Goal: Obtain resource: Obtain resource

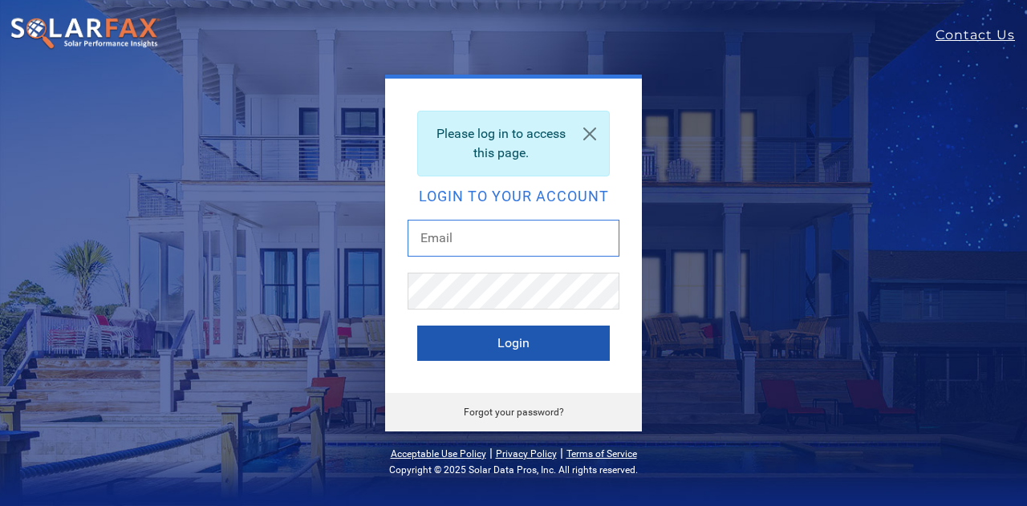
type input "d.macdonneil@sunsolarelectric.org"
click at [496, 340] on button "Login" at bounding box center [513, 343] width 193 height 35
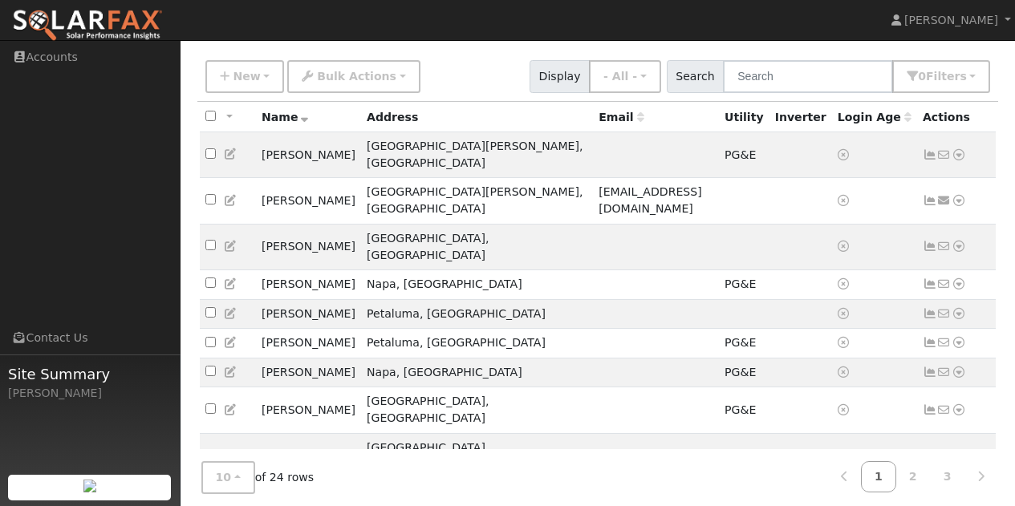
scroll to position [114, 0]
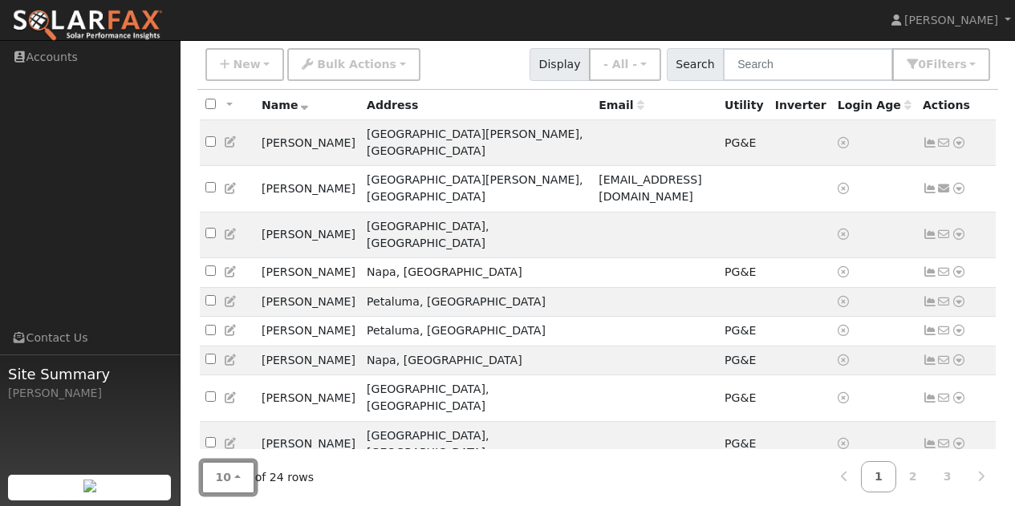
click at [234, 473] on button "10" at bounding box center [228, 477] width 54 height 33
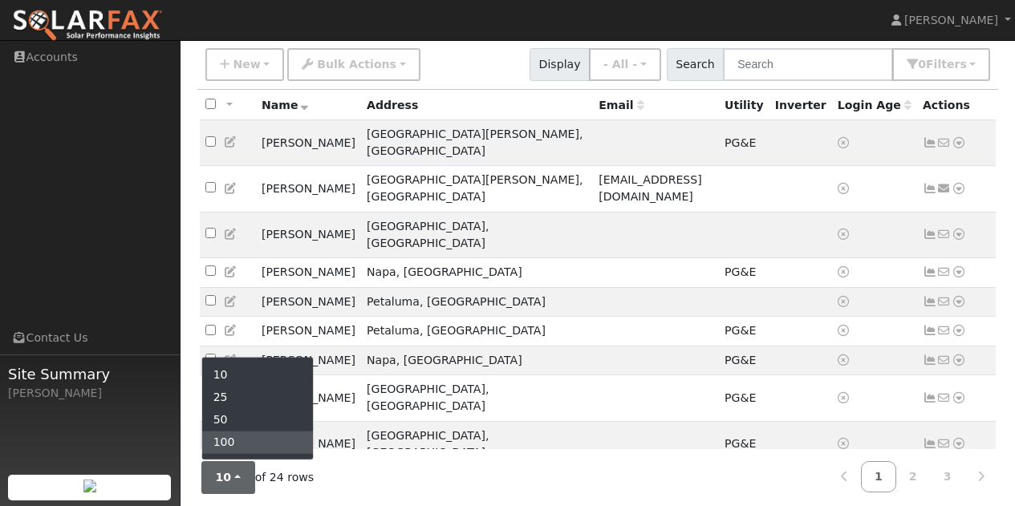
click at [243, 440] on link "100" at bounding box center [257, 443] width 111 height 22
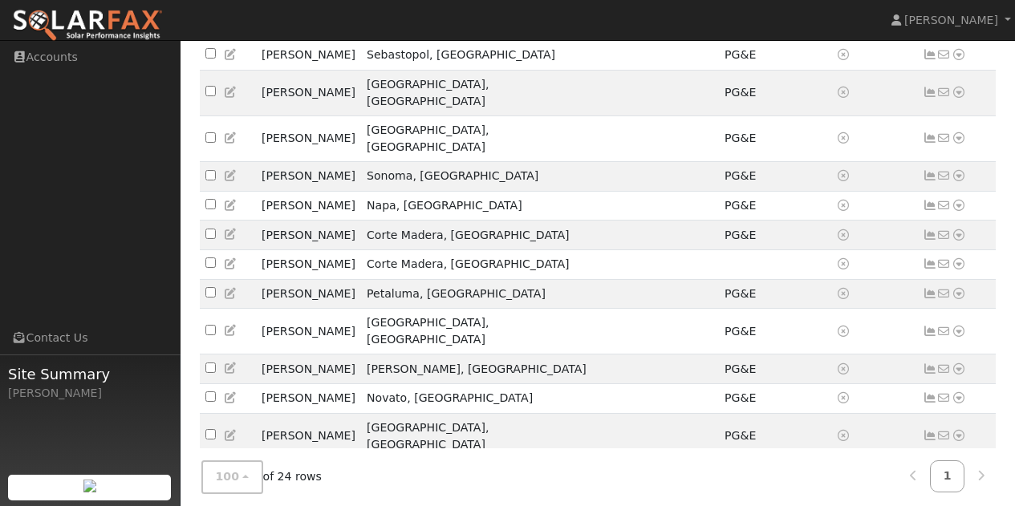
scroll to position [541, 0]
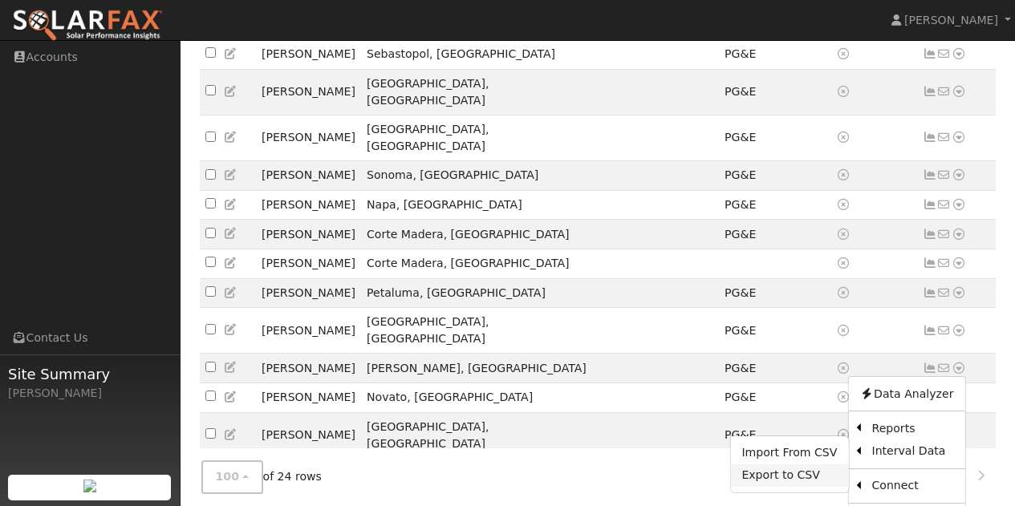
click at [775, 464] on link "Export to CSV" at bounding box center [789, 475] width 118 height 22
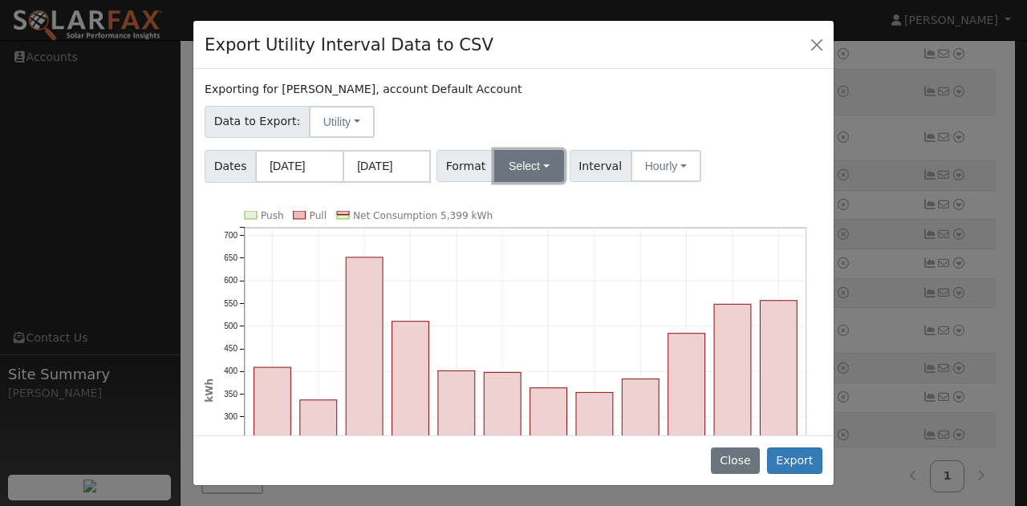
click at [521, 170] on button "Select" at bounding box center [529, 166] width 70 height 32
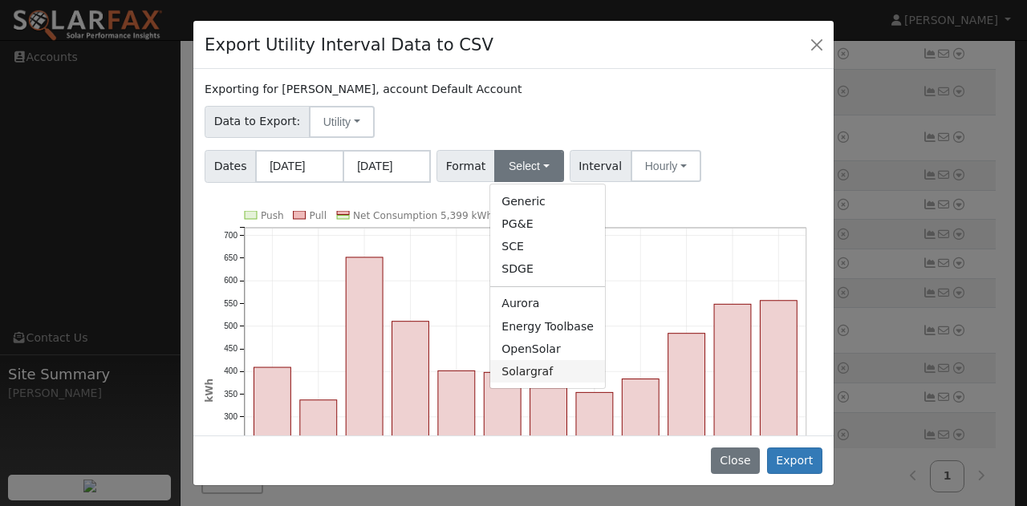
click at [517, 370] on link "Solargraf" at bounding box center [547, 371] width 115 height 22
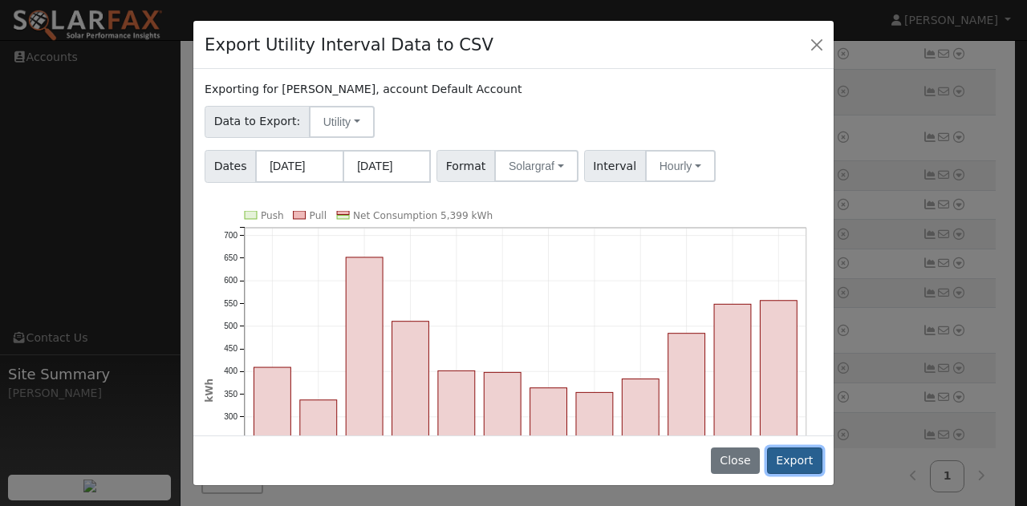
click at [802, 459] on button "Export" at bounding box center [794, 461] width 55 height 27
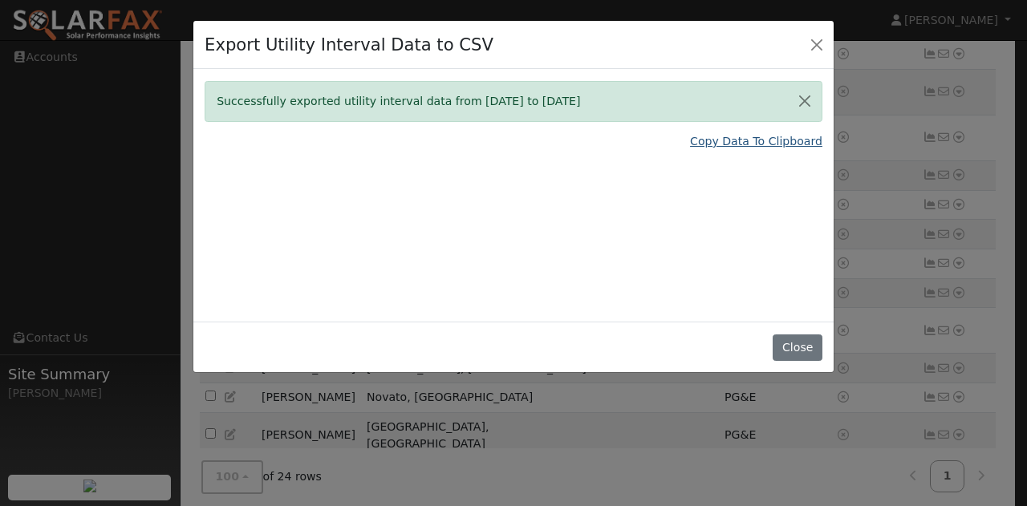
click at [756, 146] on link "Copy Data To Clipboard" at bounding box center [756, 141] width 132 height 17
click at [697, 265] on div "Successfully exported utility interval data from 10/01/24 to 09/30/25 Copy Data…" at bounding box center [513, 195] width 640 height 253
click at [817, 43] on button "Close" at bounding box center [816, 44] width 22 height 22
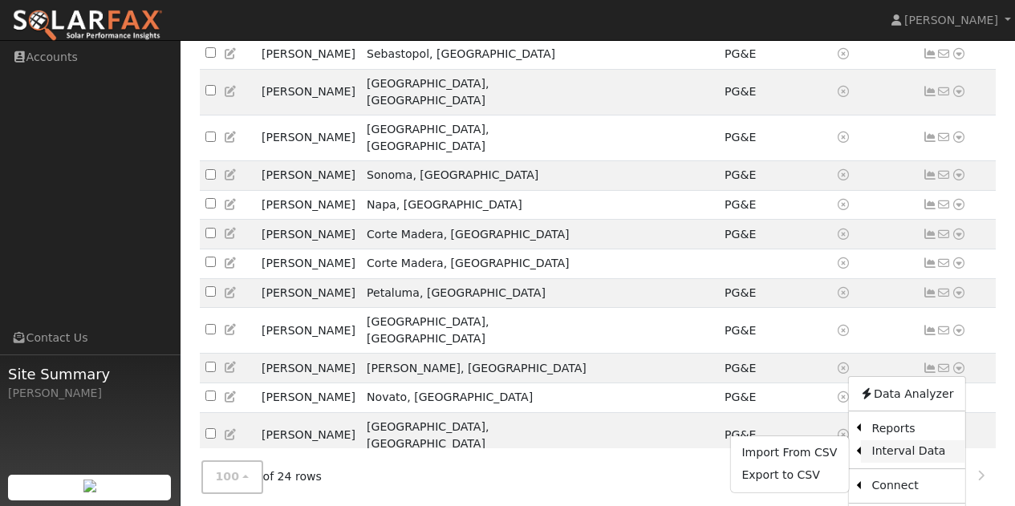
click at [891, 440] on link "Interval Data" at bounding box center [912, 451] width 104 height 22
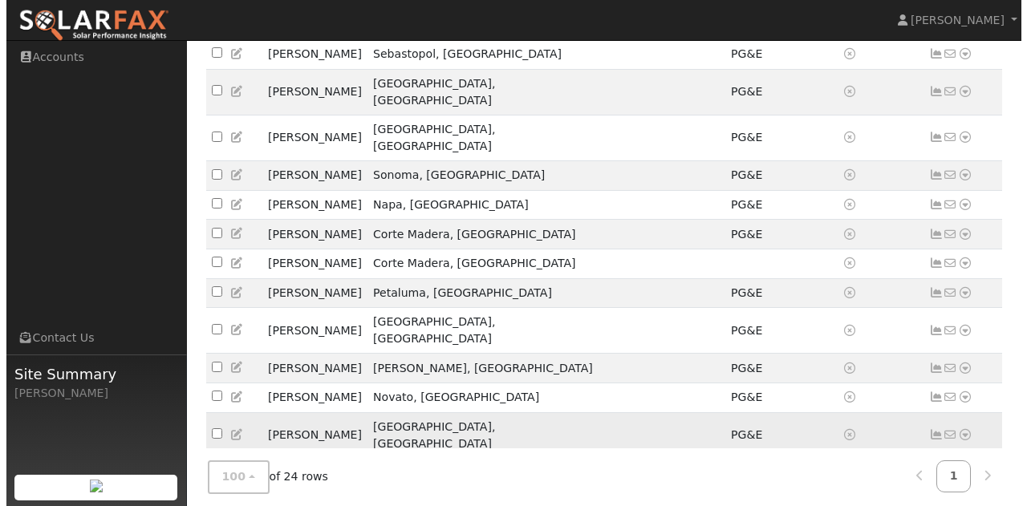
scroll to position [541, 0]
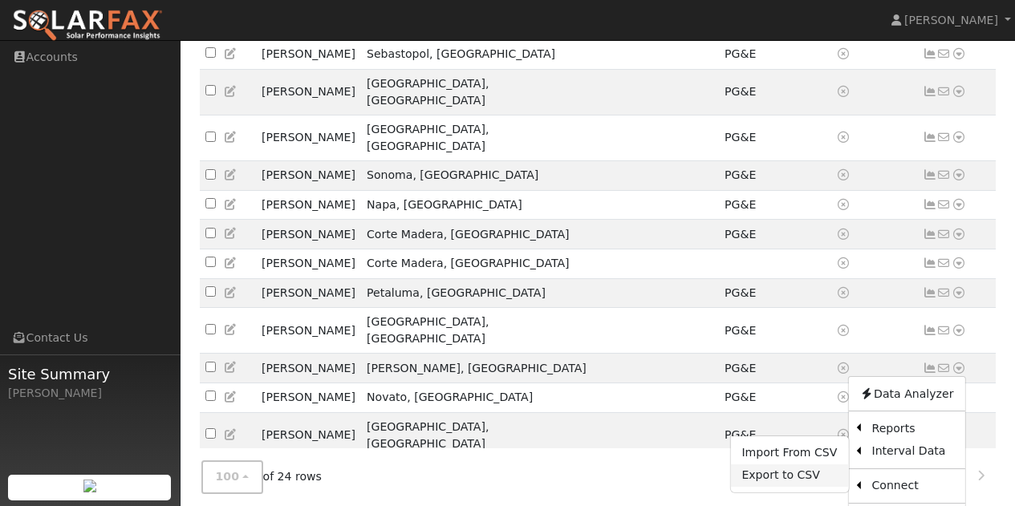
click at [769, 464] on link "Export to CSV" at bounding box center [789, 475] width 118 height 22
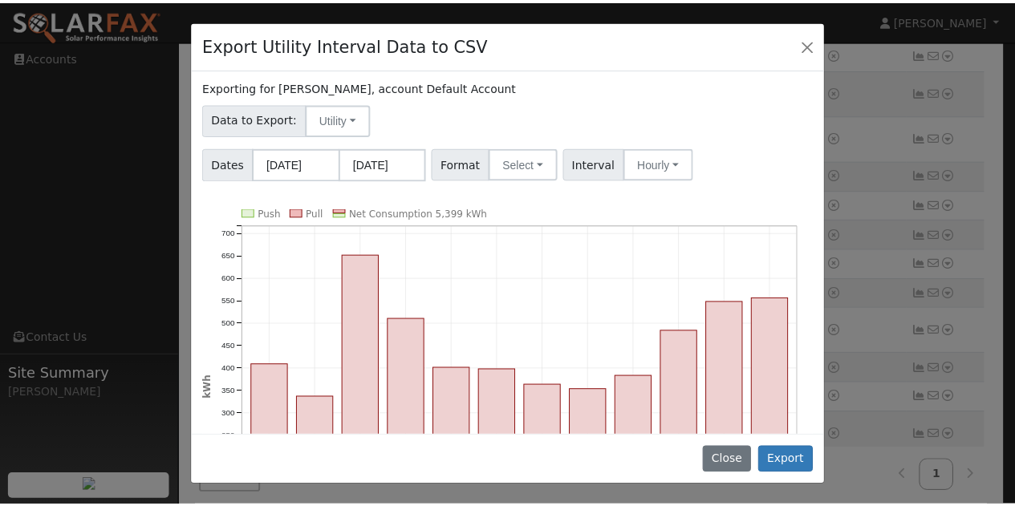
scroll to position [0, 0]
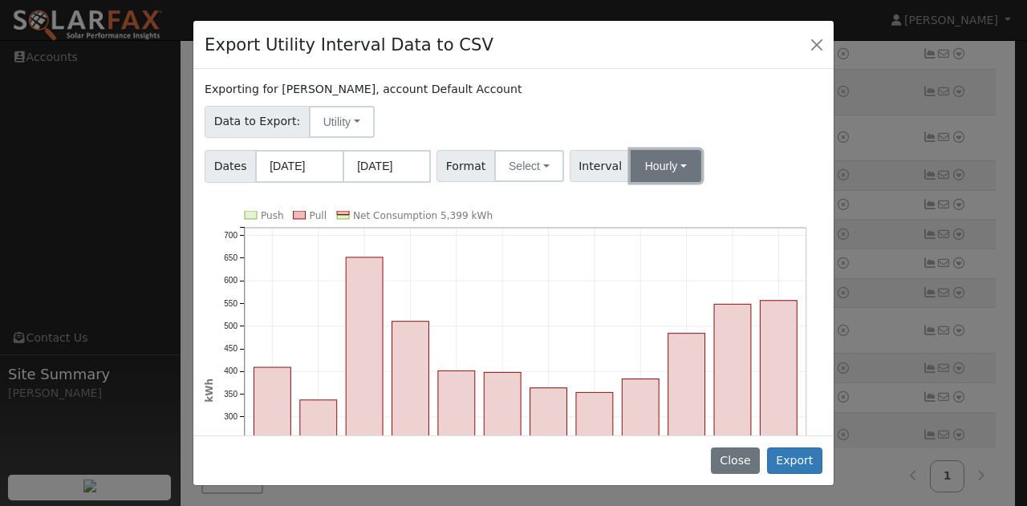
click at [641, 168] on button "Hourly" at bounding box center [665, 166] width 71 height 32
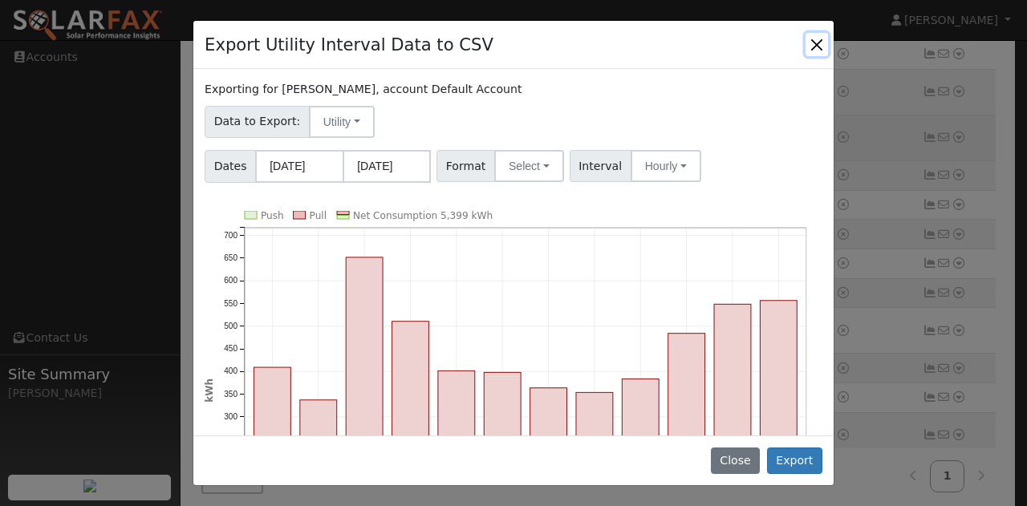
click at [825, 43] on button "Close" at bounding box center [816, 44] width 22 height 22
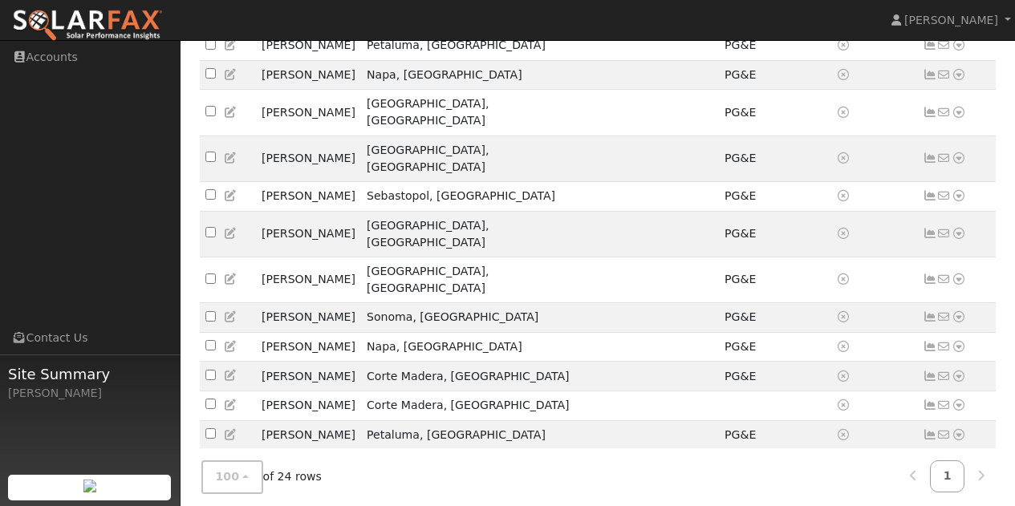
scroll to position [381, 0]
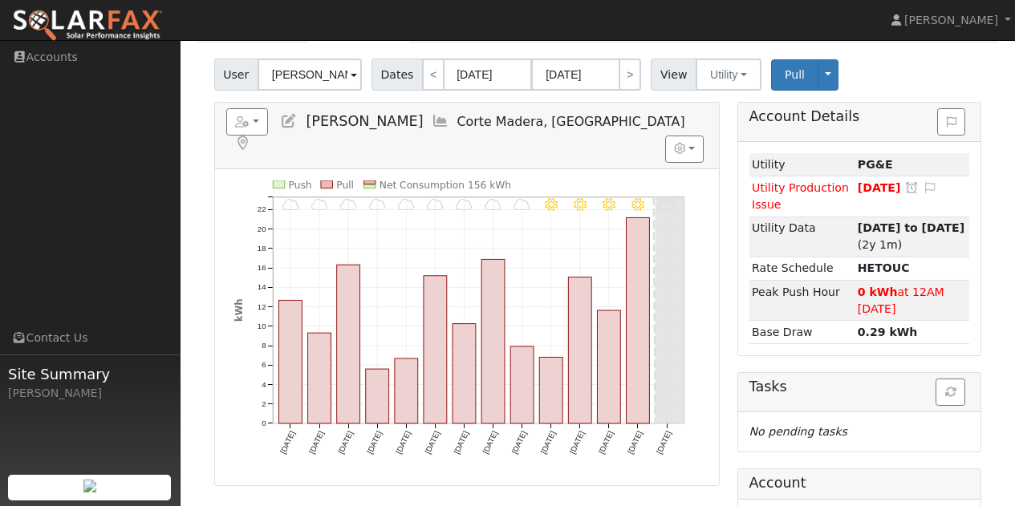
scroll to position [95, 0]
